Goal: Transaction & Acquisition: Purchase product/service

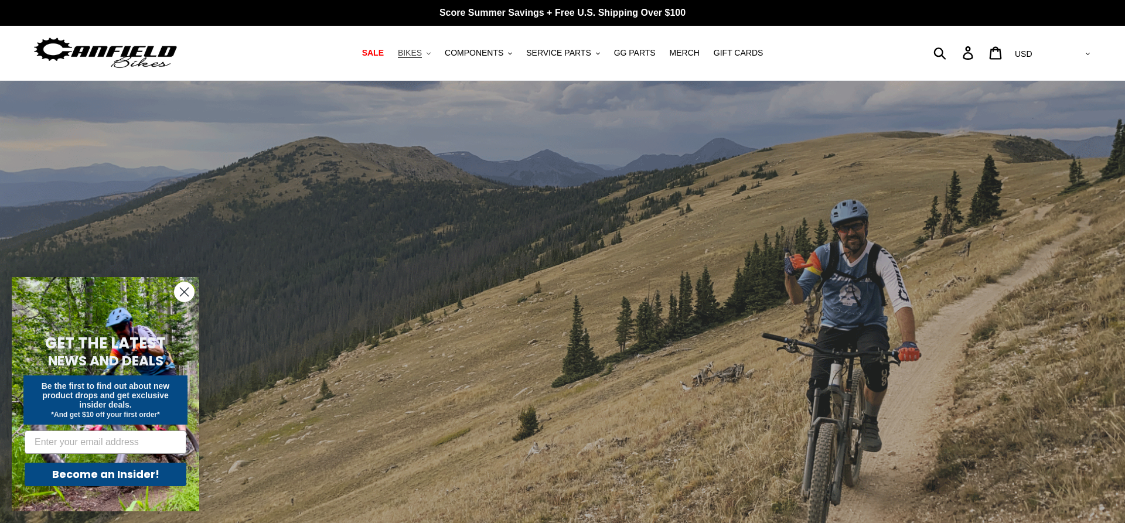
click at [418, 53] on span "BIKES" at bounding box center [410, 53] width 24 height 10
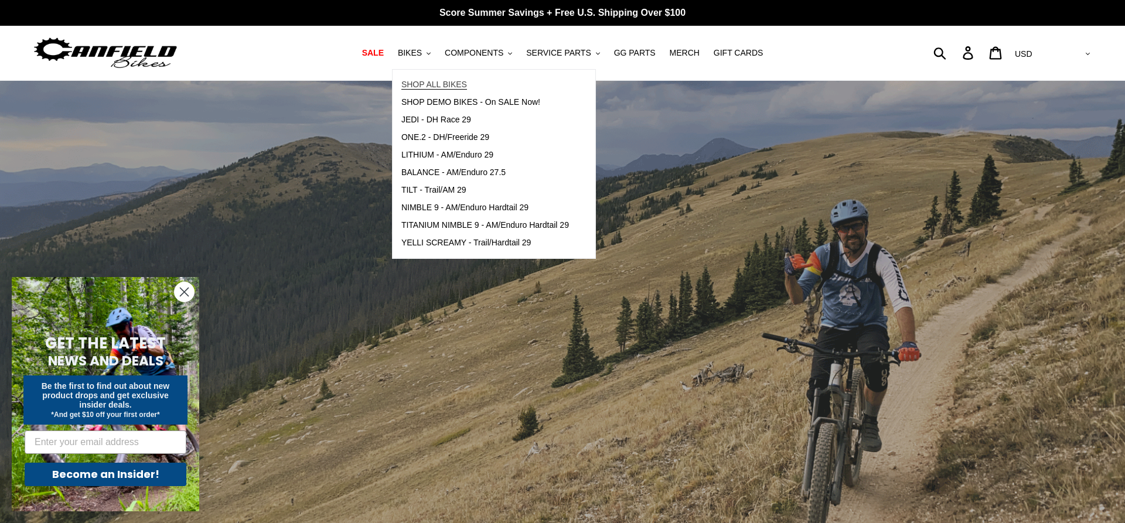
click at [420, 84] on span "SHOP ALL BIKES" at bounding box center [435, 85] width 66 height 10
click at [420, 83] on span "SHOP ALL BIKES" at bounding box center [435, 85] width 66 height 10
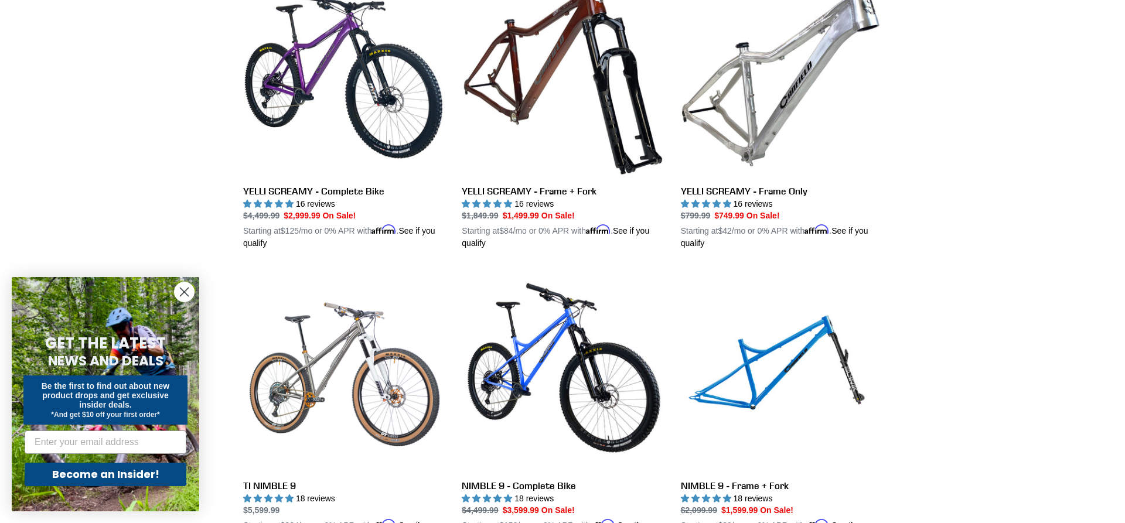
scroll to position [1016, 0]
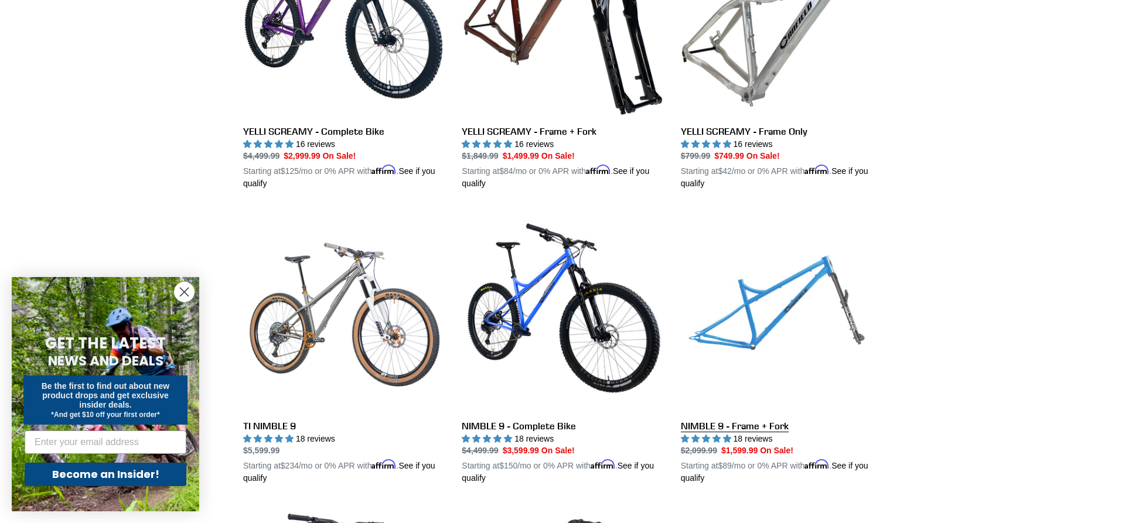
click at [760, 328] on link "NIMBLE 9 - Frame + Fork" at bounding box center [781, 347] width 201 height 274
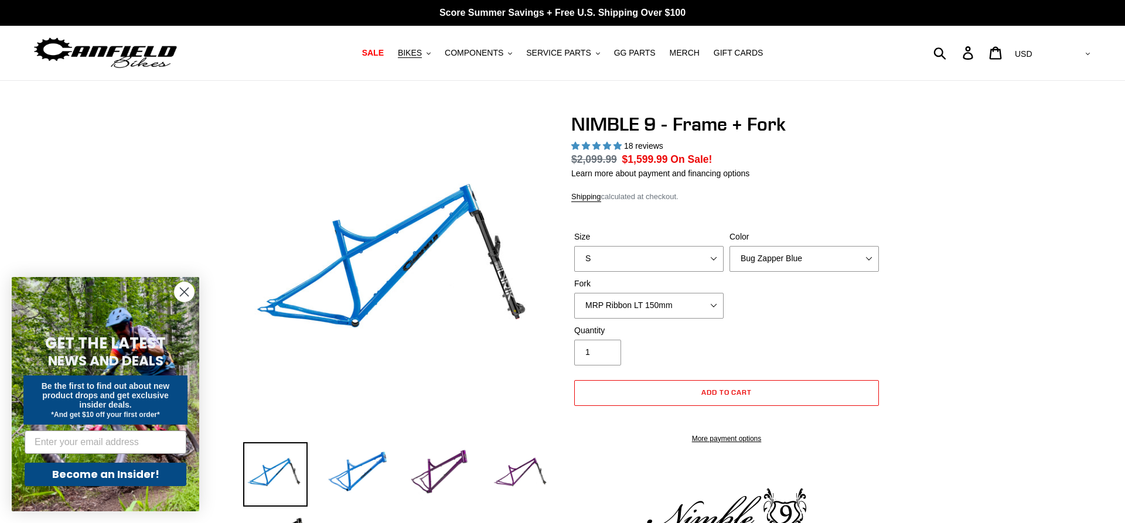
select select "highest-rating"
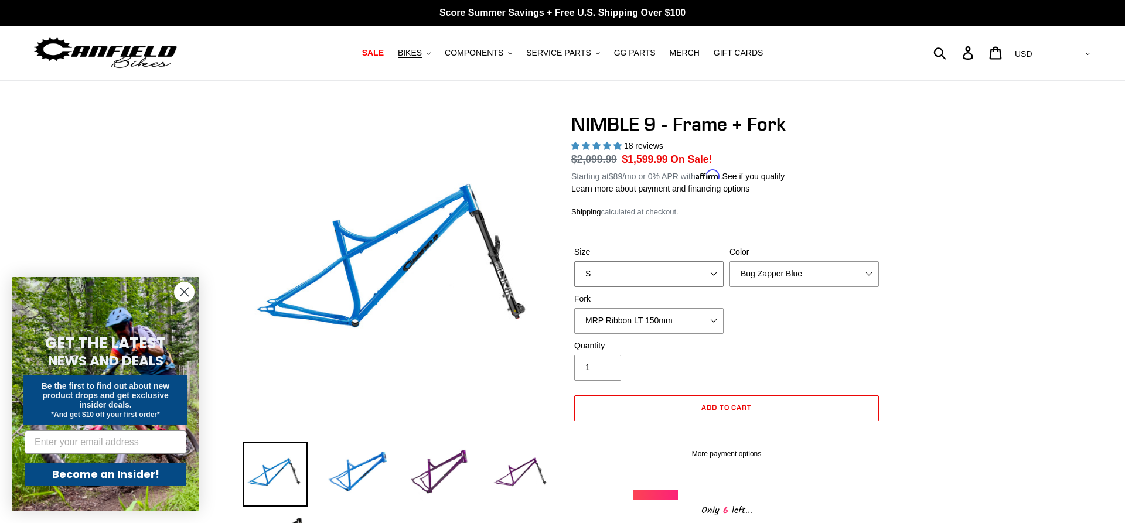
click at [574, 261] on select "S M L XL" at bounding box center [648, 274] width 149 height 26
select select "XL"
click option "XL" at bounding box center [0, 0] width 0 height 0
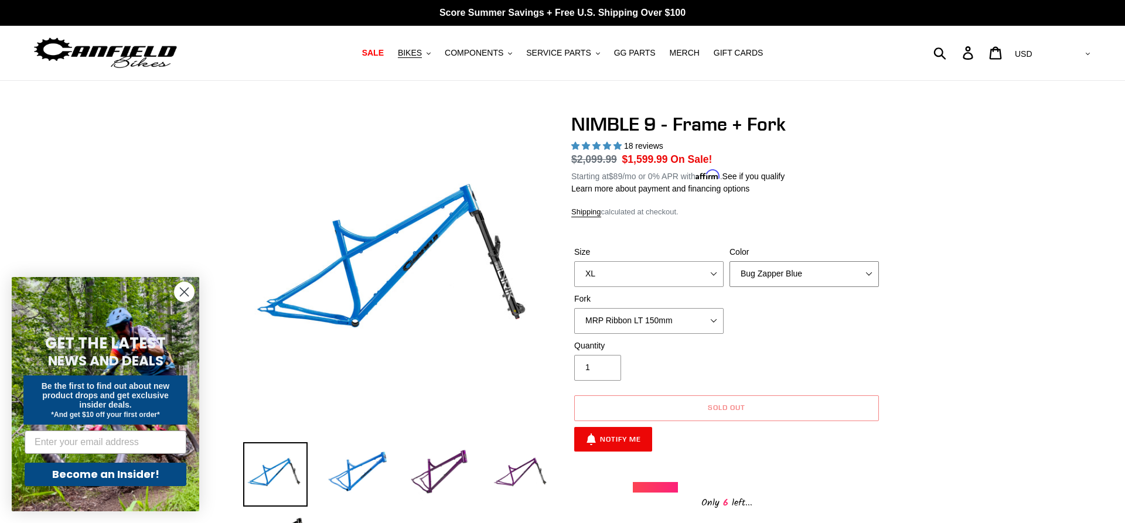
click at [730, 261] on select "Bug Zapper Blue Purple Haze - Sold Out Galaxy Black" at bounding box center [804, 274] width 149 height 26
select select "Purple Haze - Sold Out"
click option "Purple Haze - Sold Out" at bounding box center [0, 0] width 0 height 0
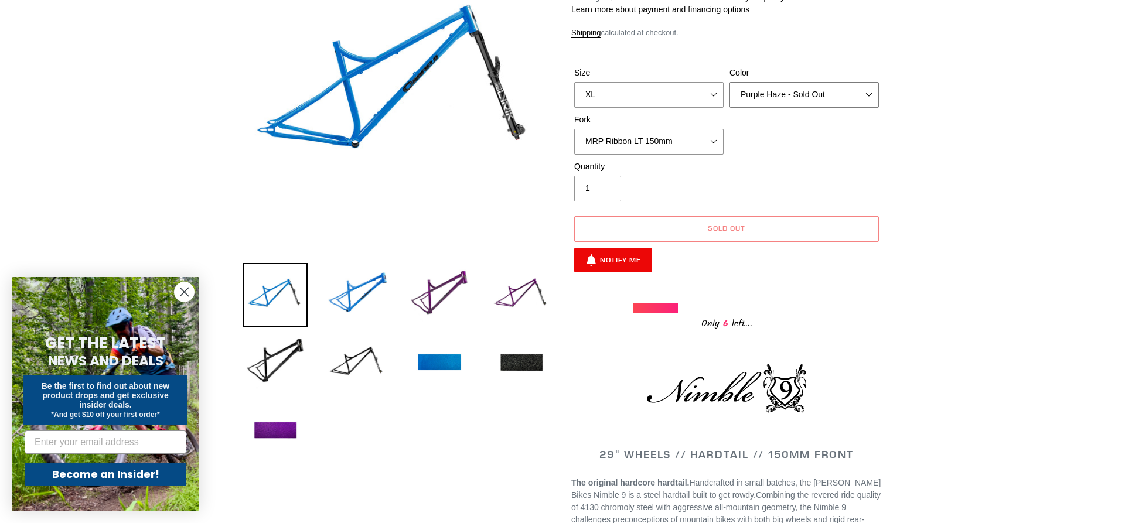
scroll to position [239, 0]
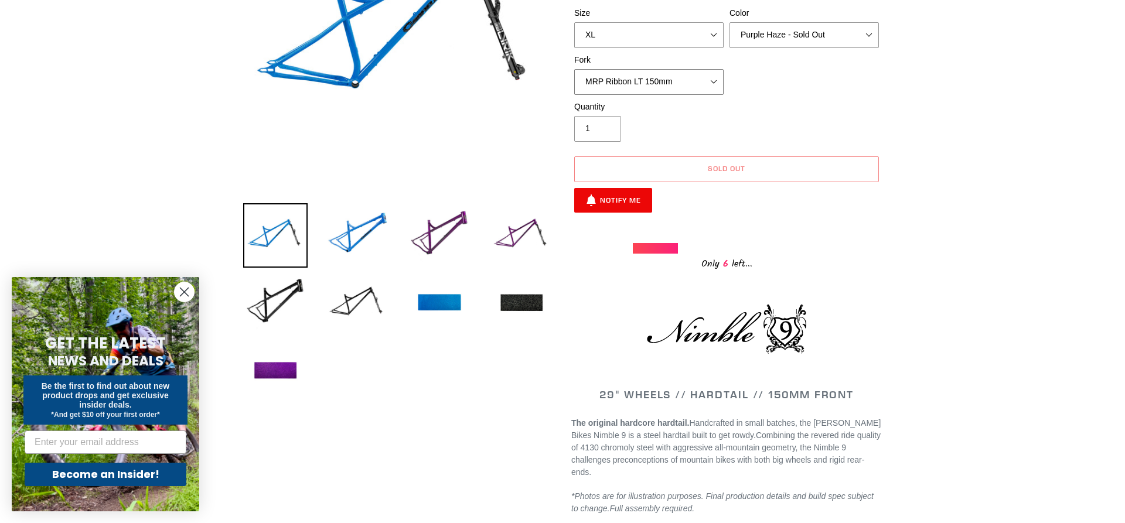
click at [574, 69] on select "MRP Ribbon LT 150mm Fox 36 Factory Grip X 150mm (Special Order) RockShox Lyrik …" at bounding box center [648, 82] width 149 height 26
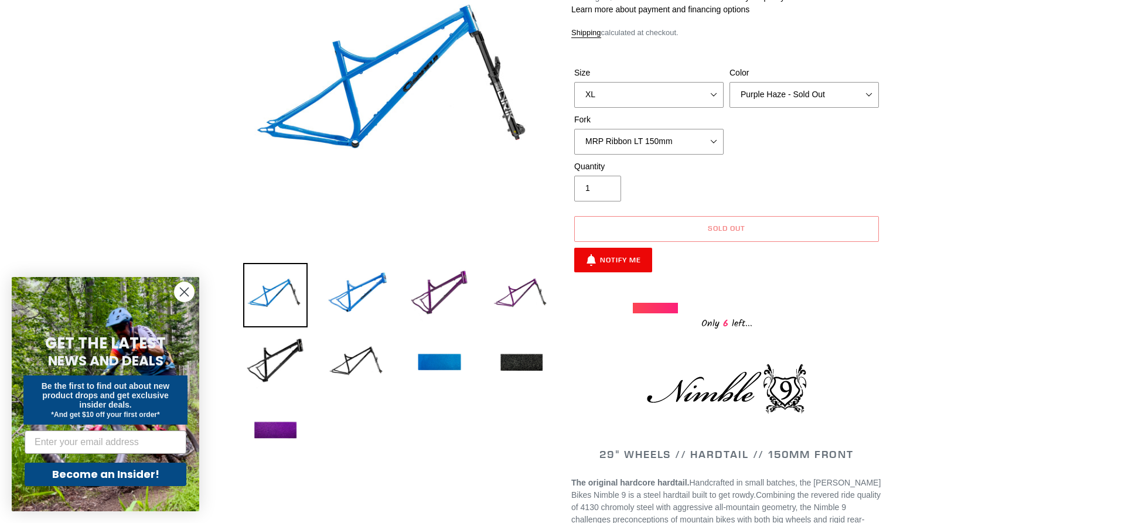
scroll to position [0, 0]
